Goal: Information Seeking & Learning: Learn about a topic

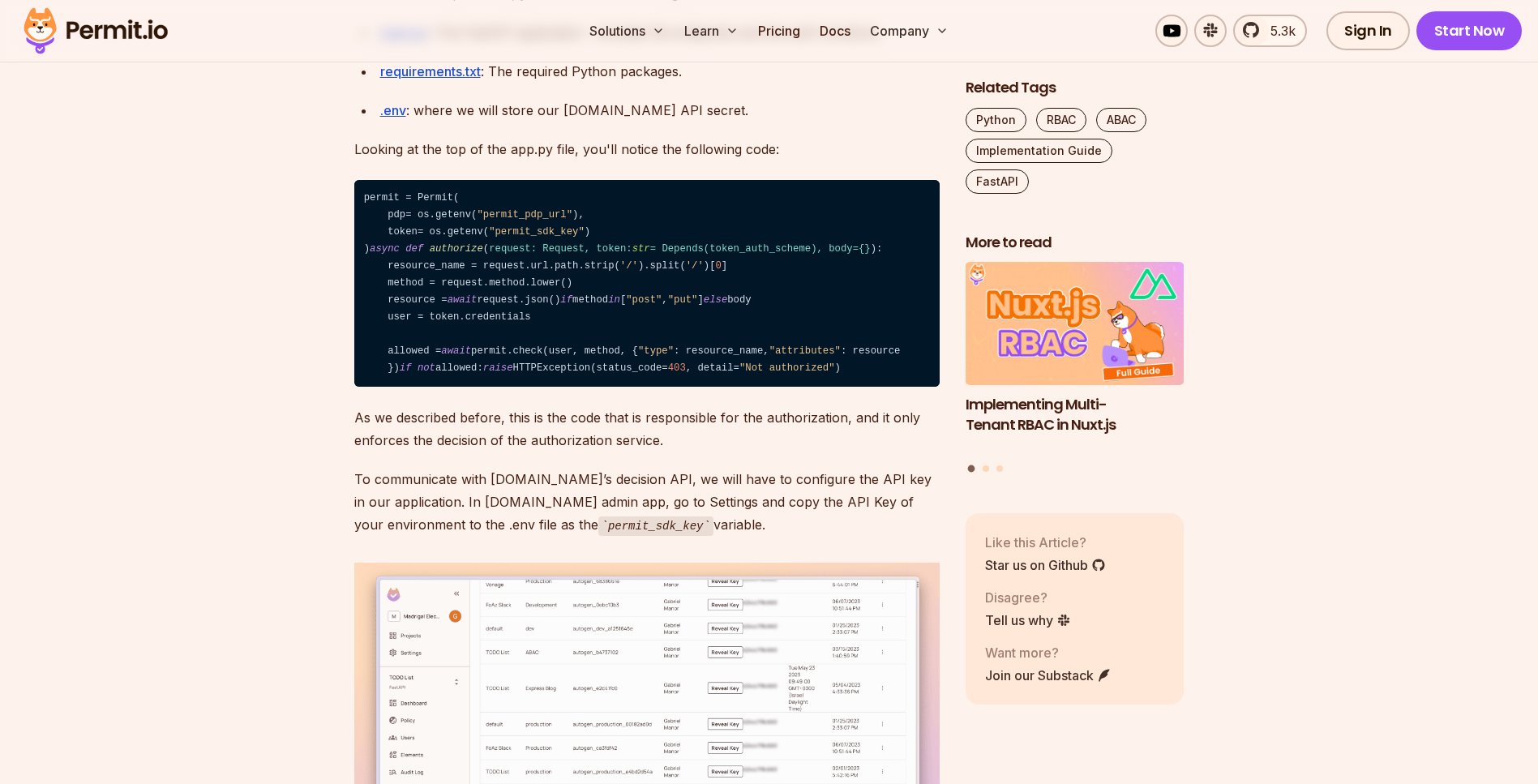
scroll to position [6970, 0]
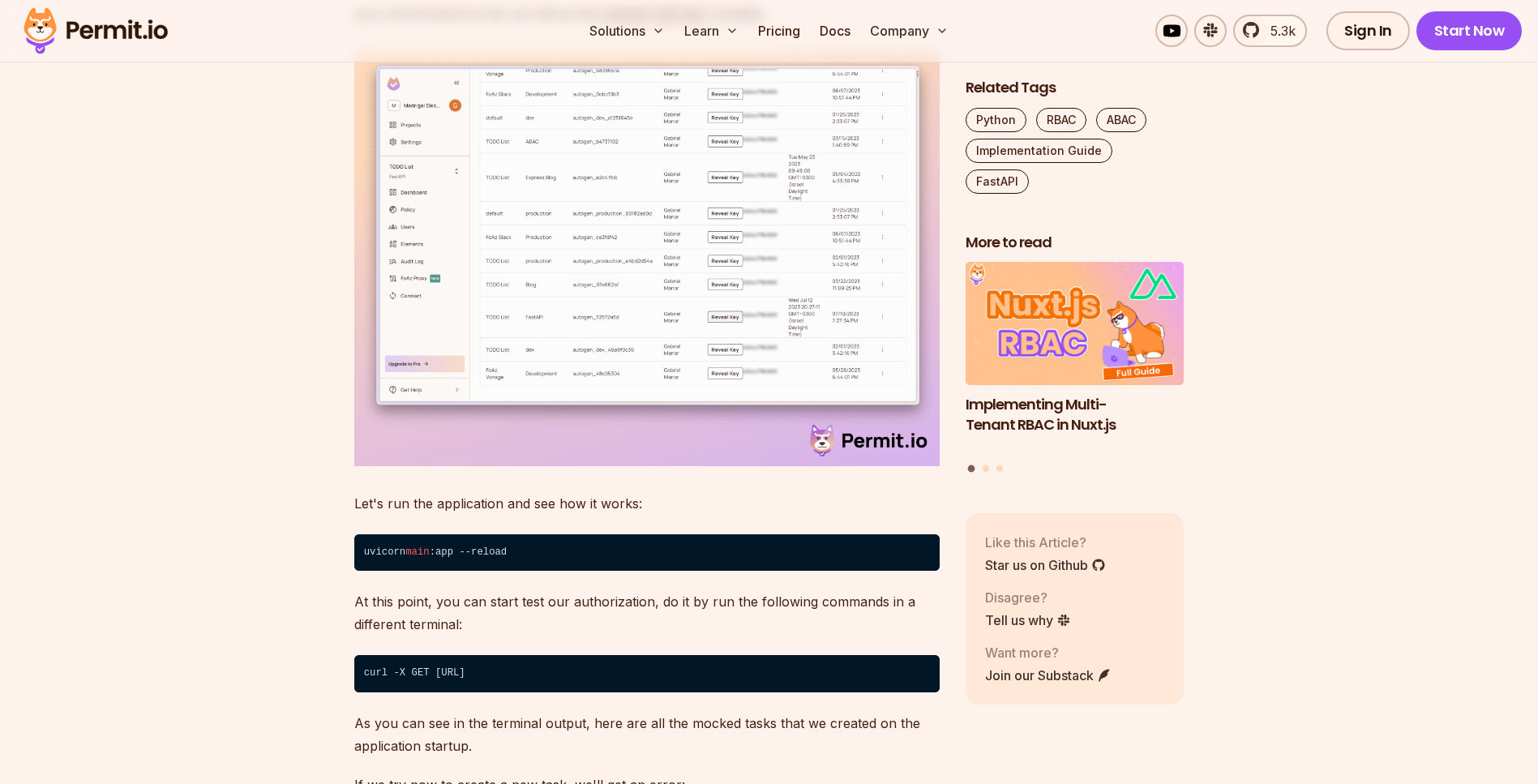
click at [673, 466] on img at bounding box center [647, 259] width 586 height 415
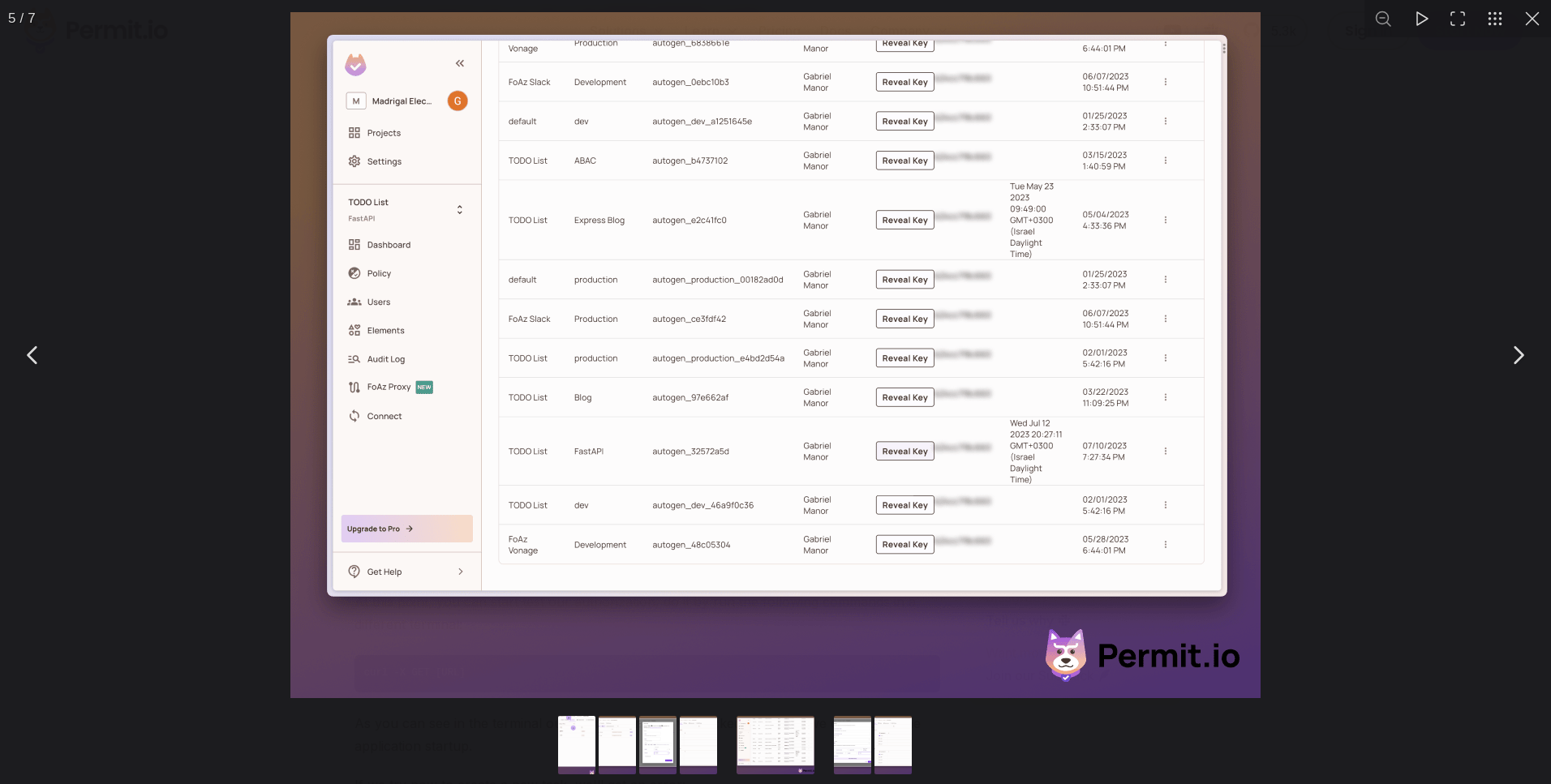
click at [1537, 20] on button "You can close this modal content with the ESC key" at bounding box center [1532, 19] width 37 height 37
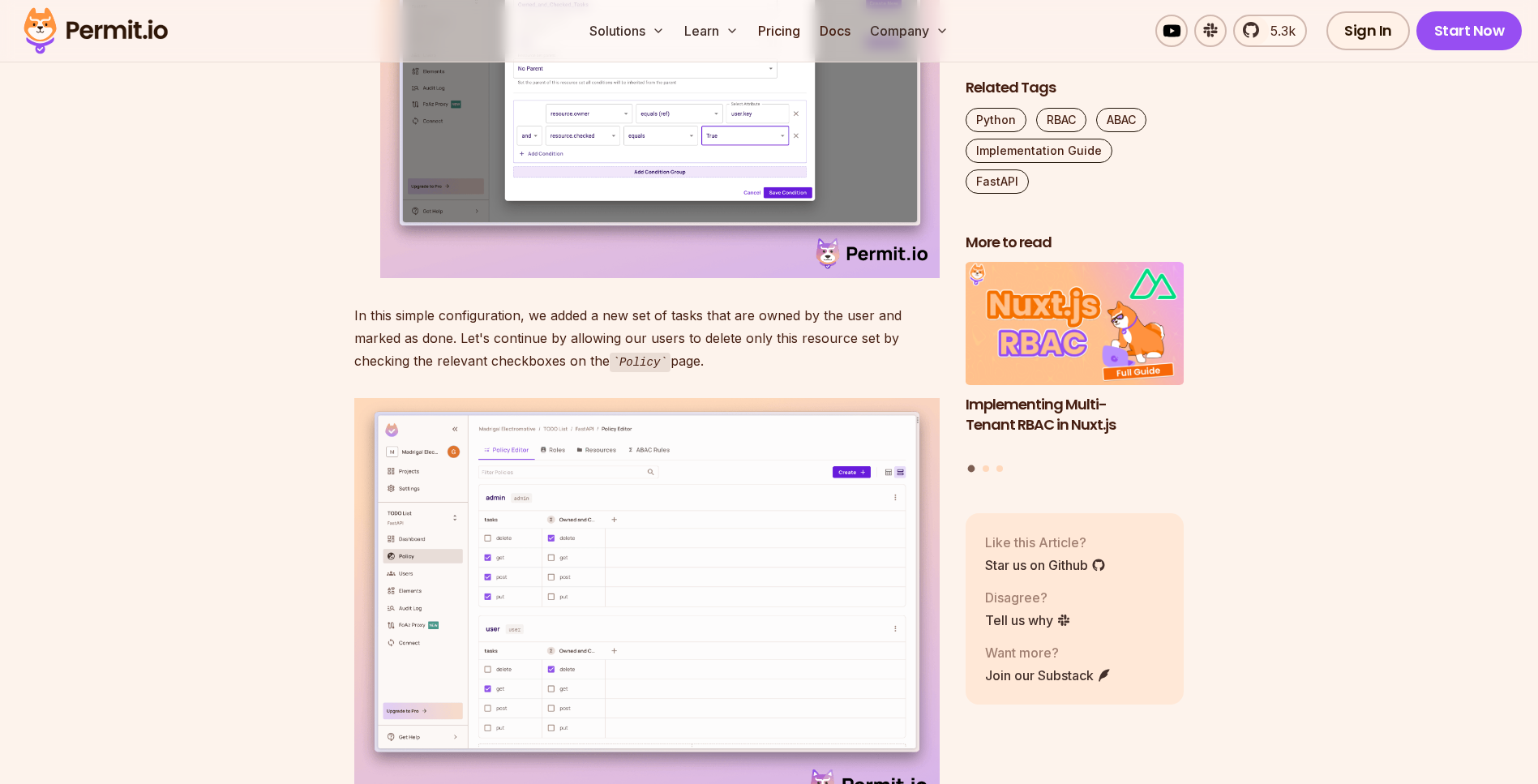
scroll to position [8877, 0]
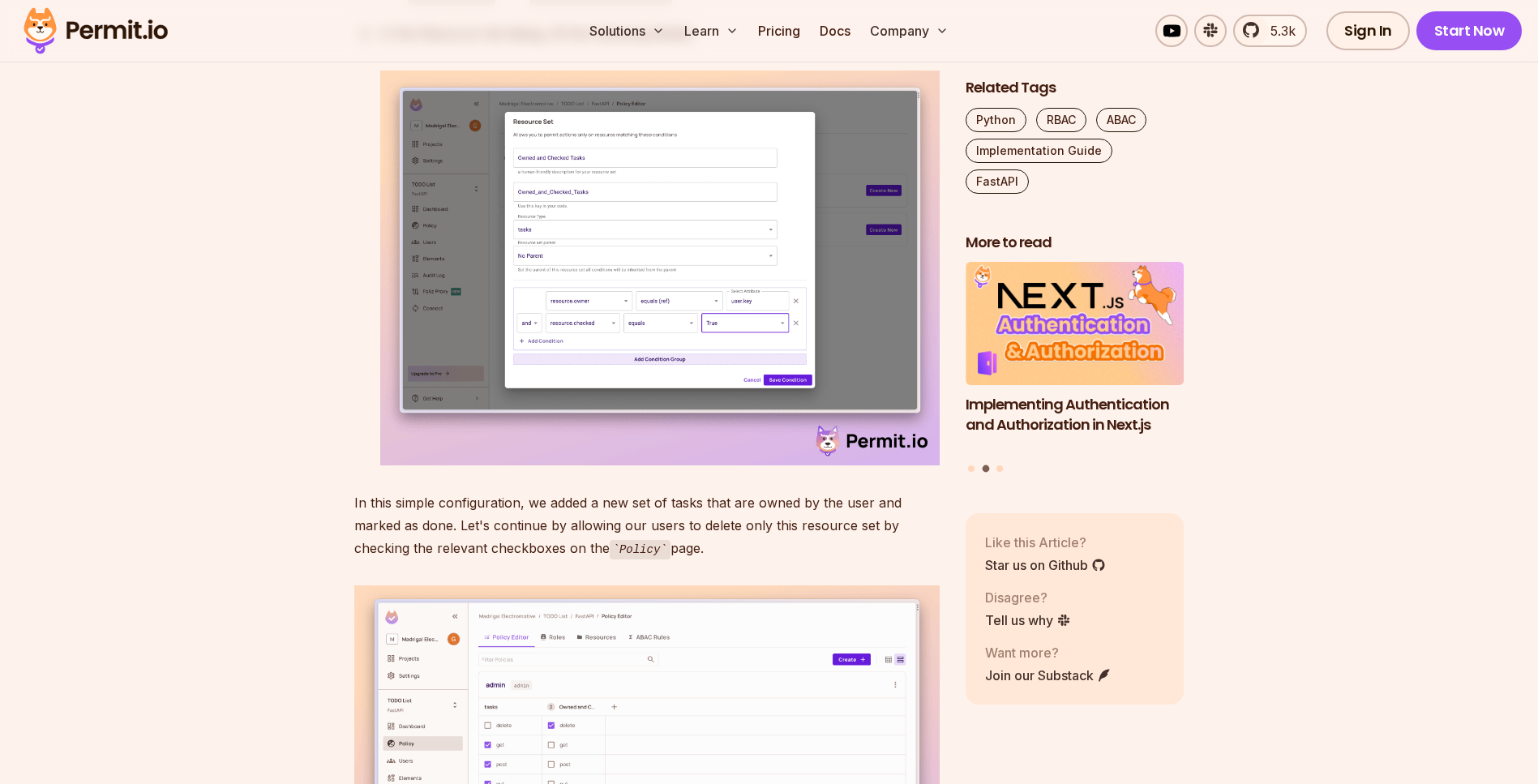
click at [663, 466] on img at bounding box center [660, 268] width 560 height 395
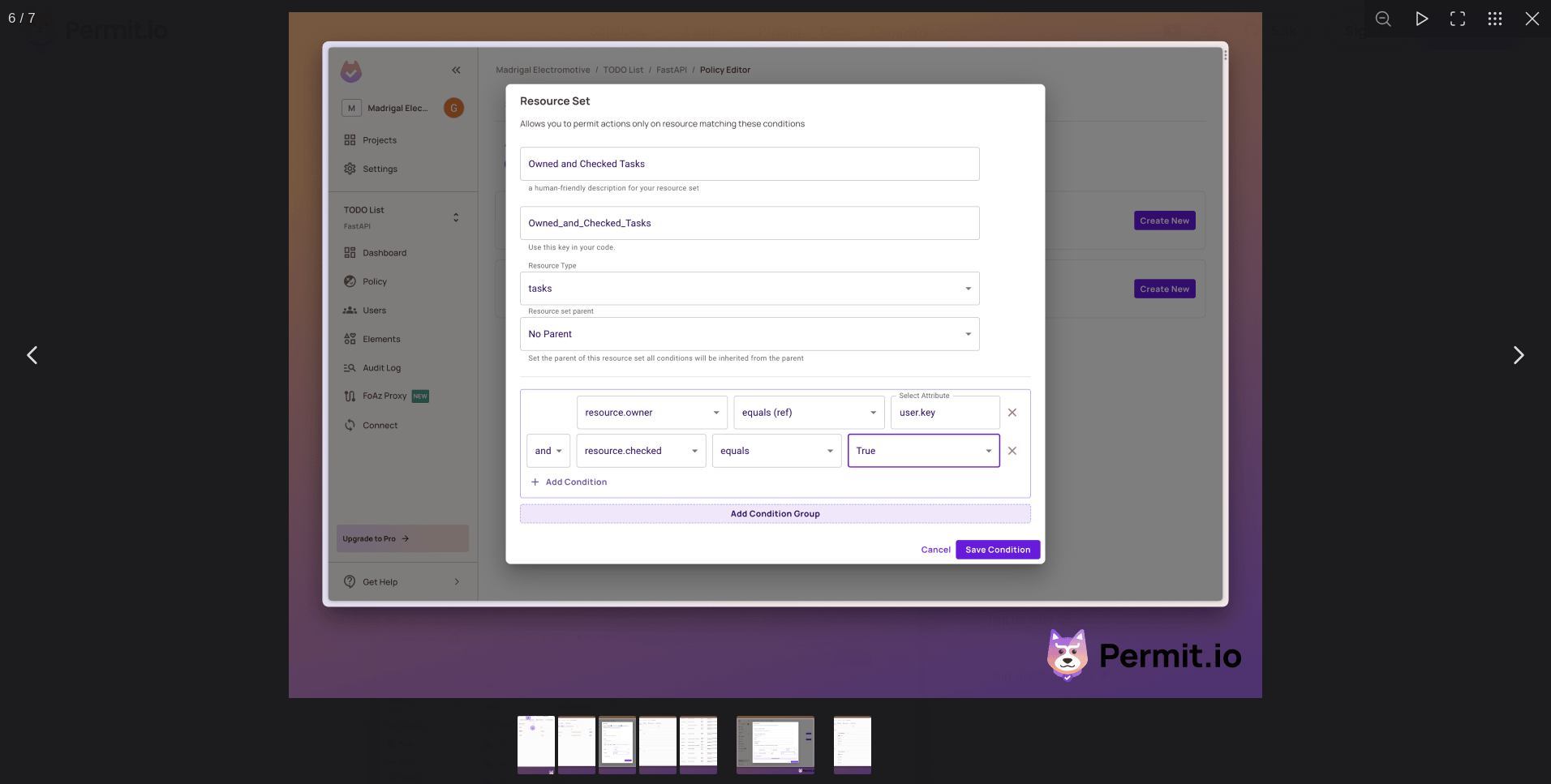
click at [1537, 16] on button "You can close this modal content with the ESC key" at bounding box center [1532, 19] width 37 height 37
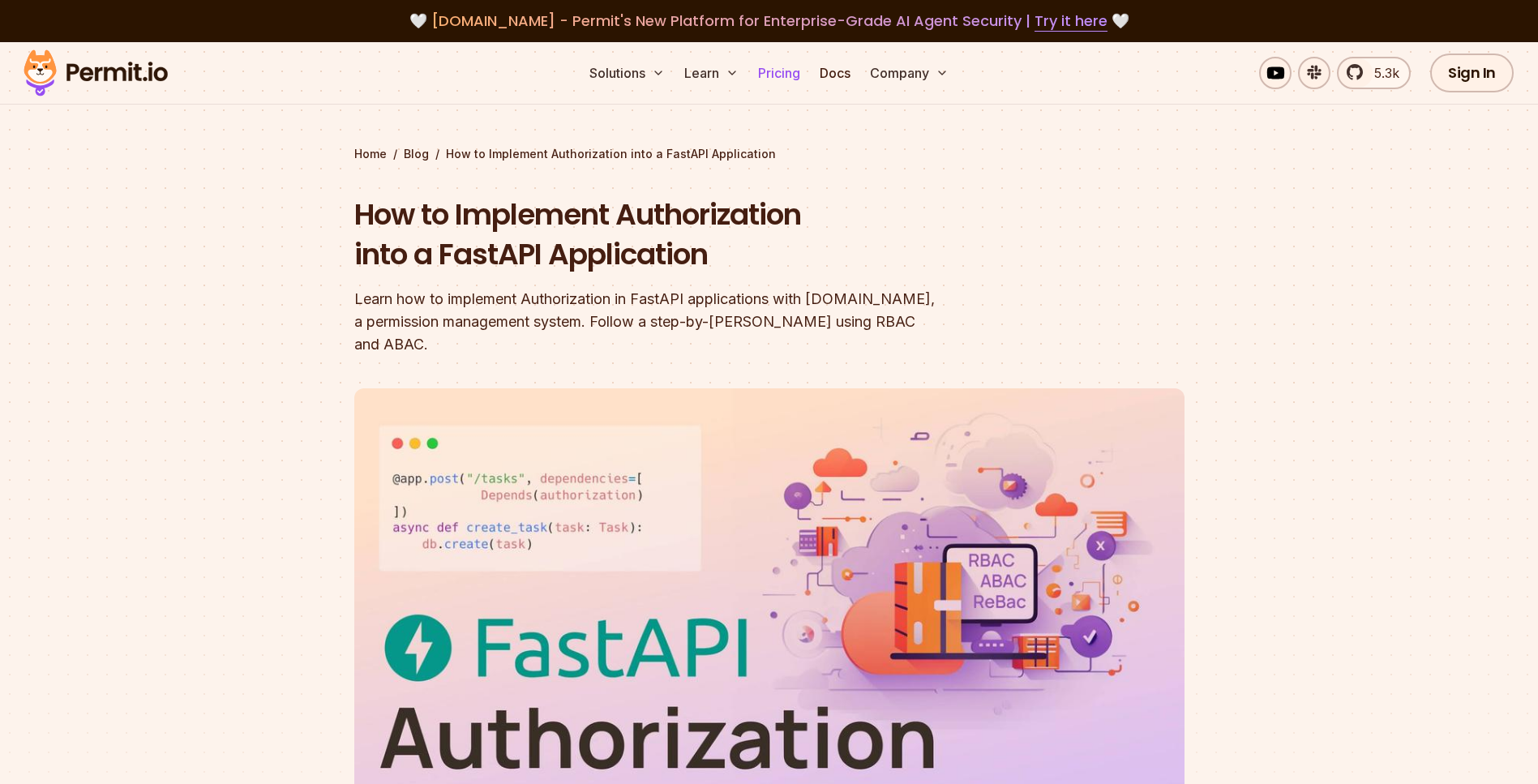
click at [788, 77] on link "Pricing" at bounding box center [779, 73] width 55 height 32
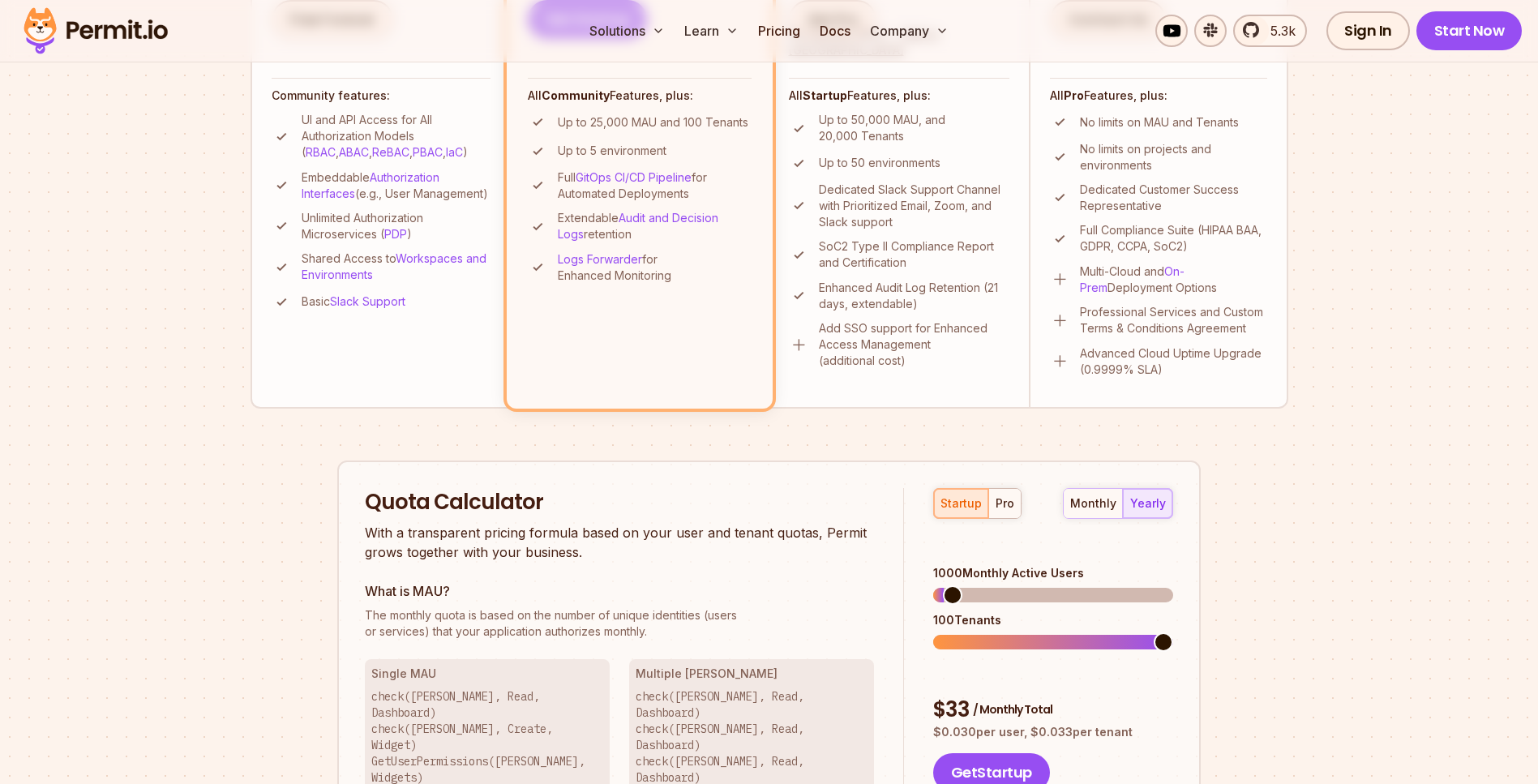
scroll to position [981, 0]
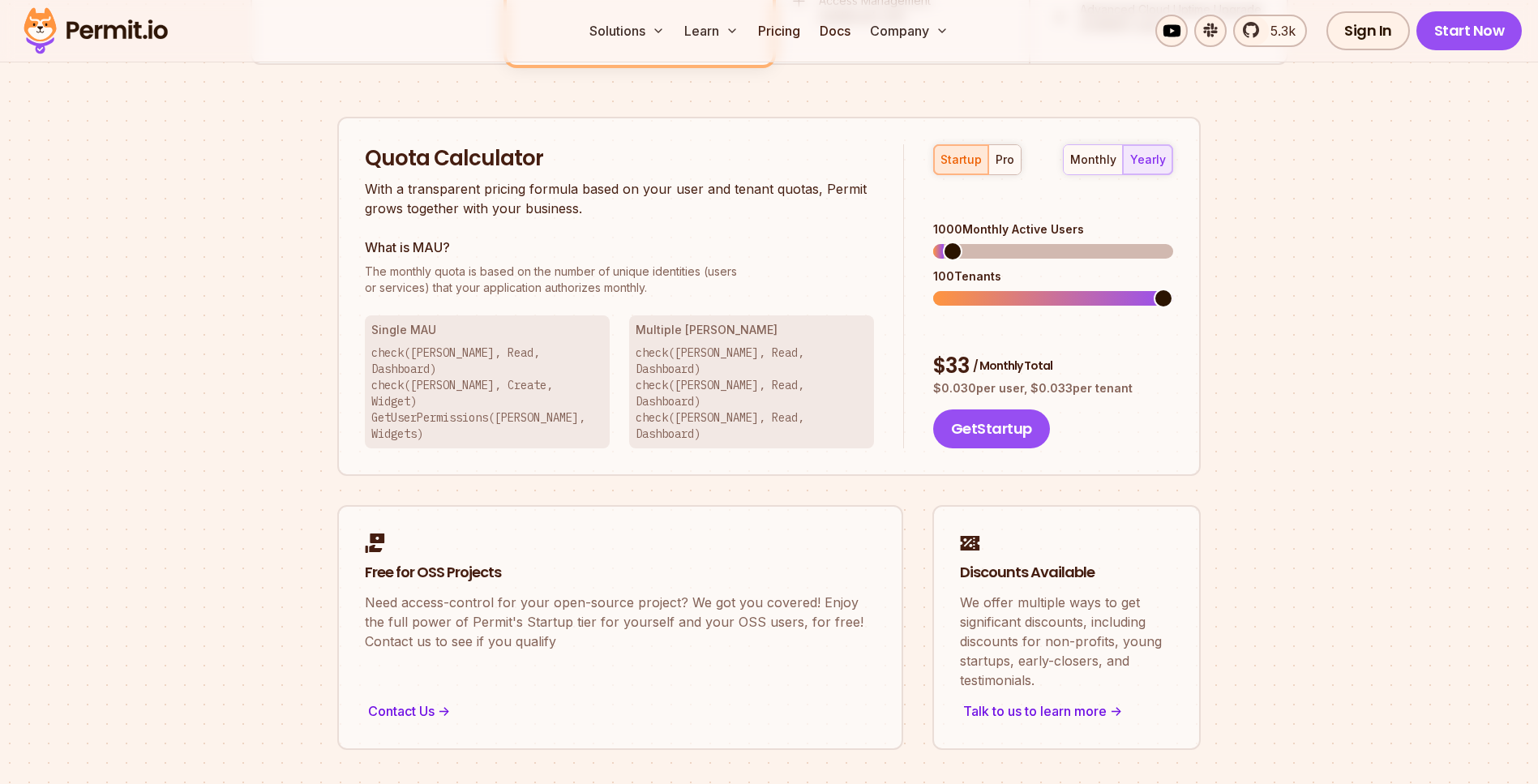
click at [1048, 291] on span at bounding box center [1053, 298] width 240 height 14
click at [1174, 291] on span at bounding box center [1053, 298] width 240 height 14
click at [937, 244] on span at bounding box center [1053, 251] width 240 height 14
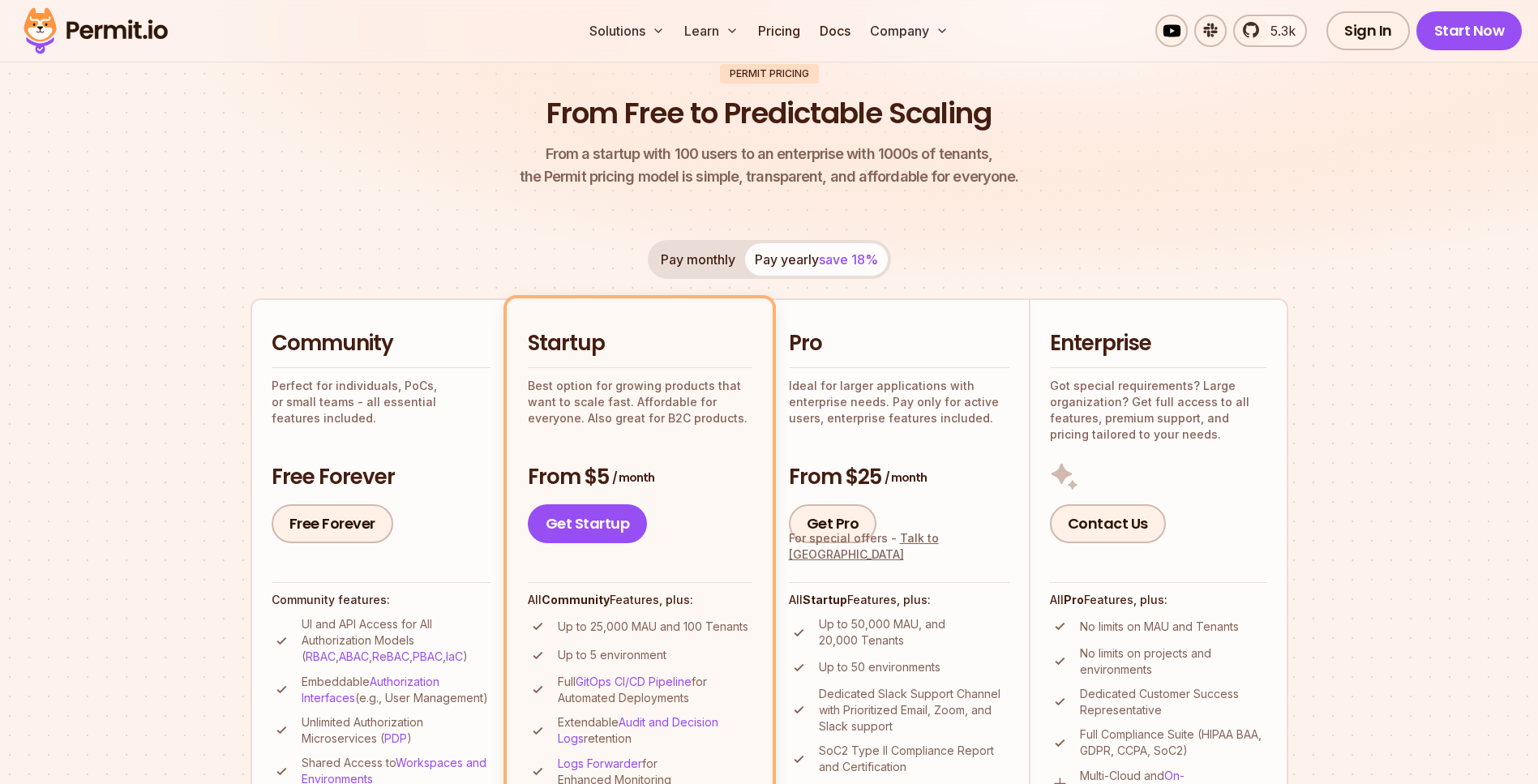
scroll to position [0, 0]
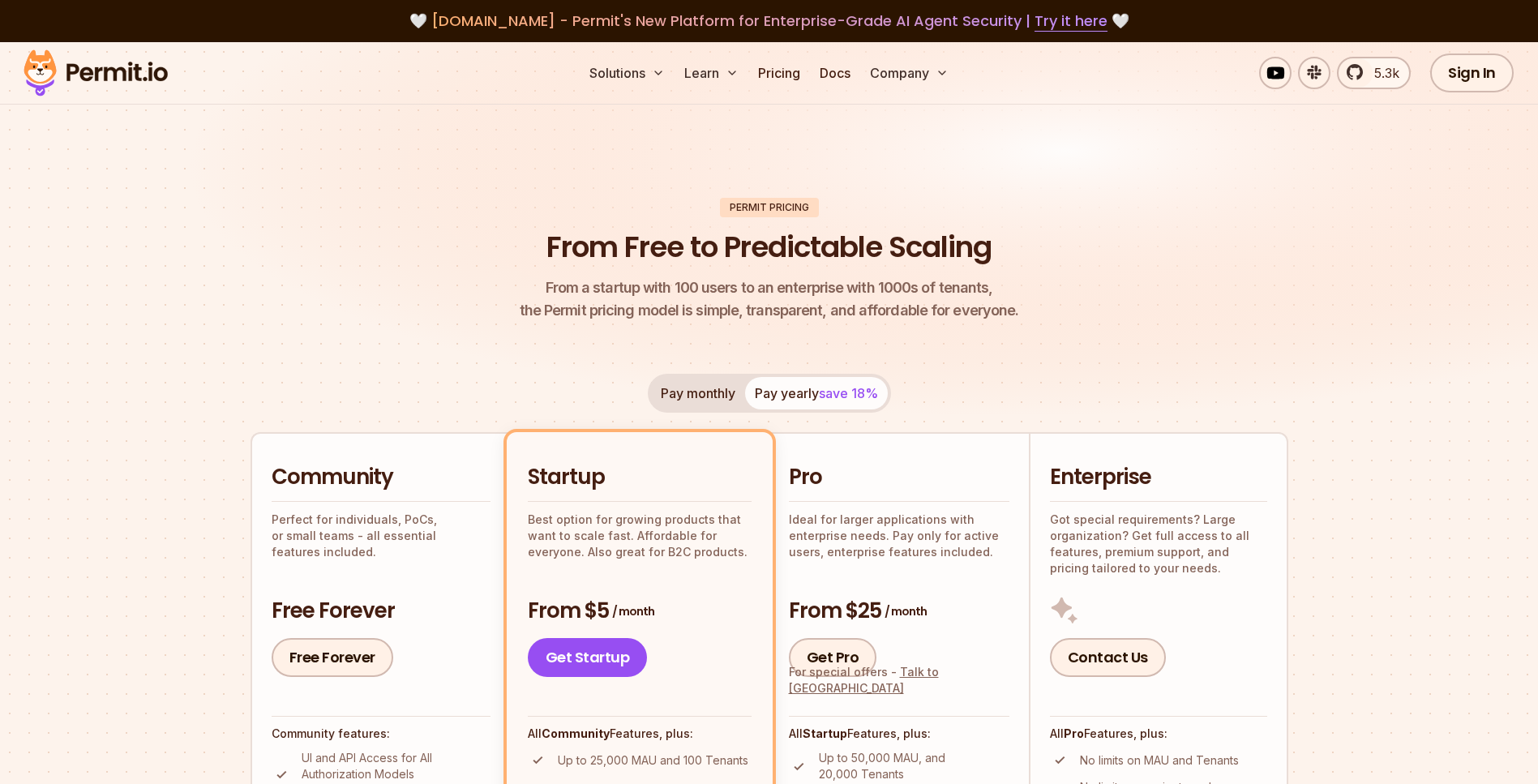
click at [93, 82] on img at bounding box center [95, 72] width 159 height 55
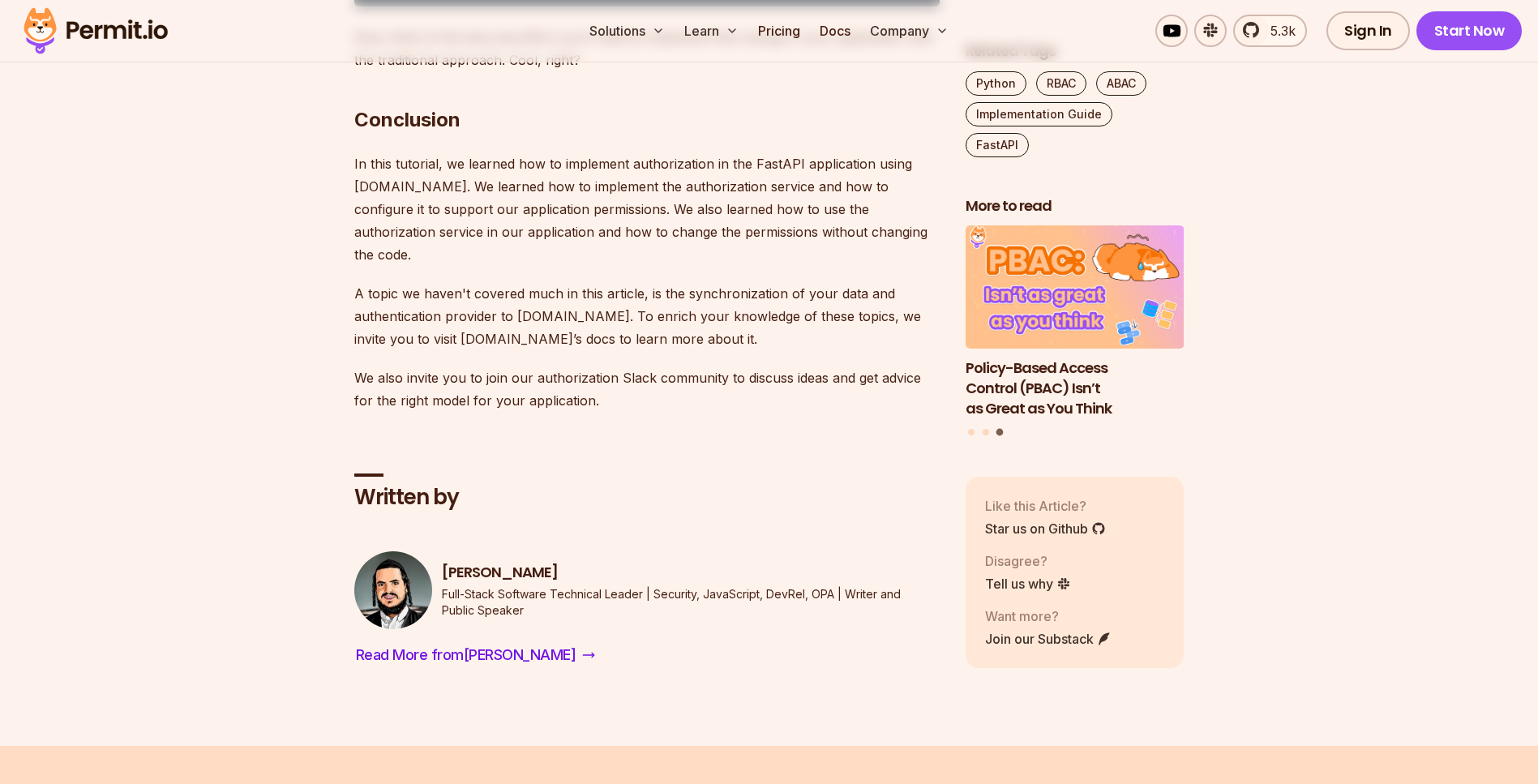
scroll to position [10656, 0]
